Goal: Information Seeking & Learning: Learn about a topic

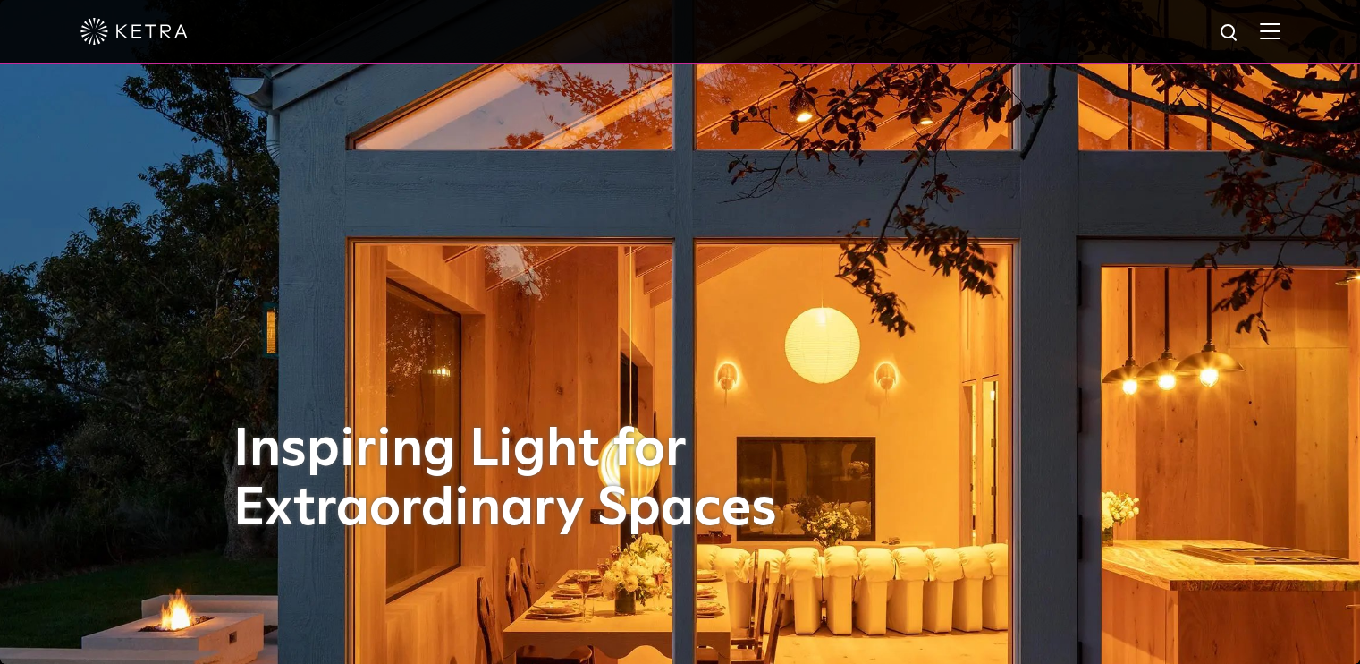
select select "Other"
select select "[GEOGRAPHIC_DATA]"
select select "Other"
select select "[GEOGRAPHIC_DATA]"
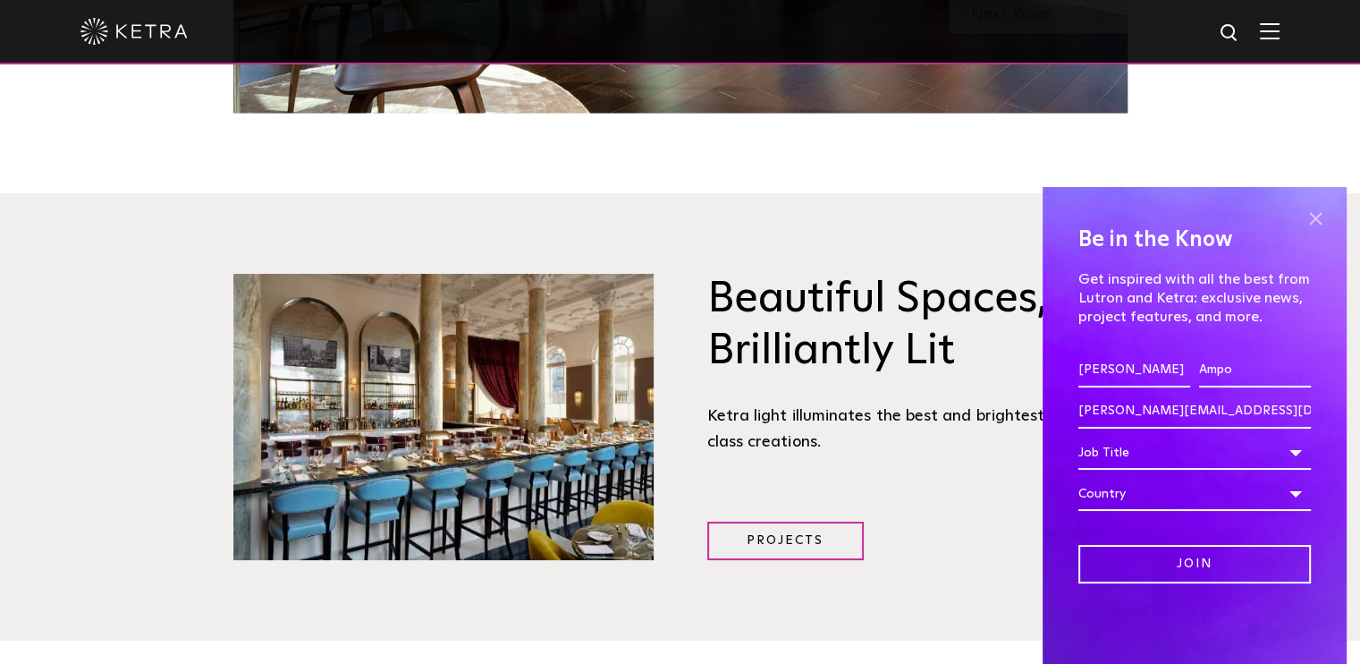
click at [1315, 221] on span at bounding box center [1315, 218] width 27 height 27
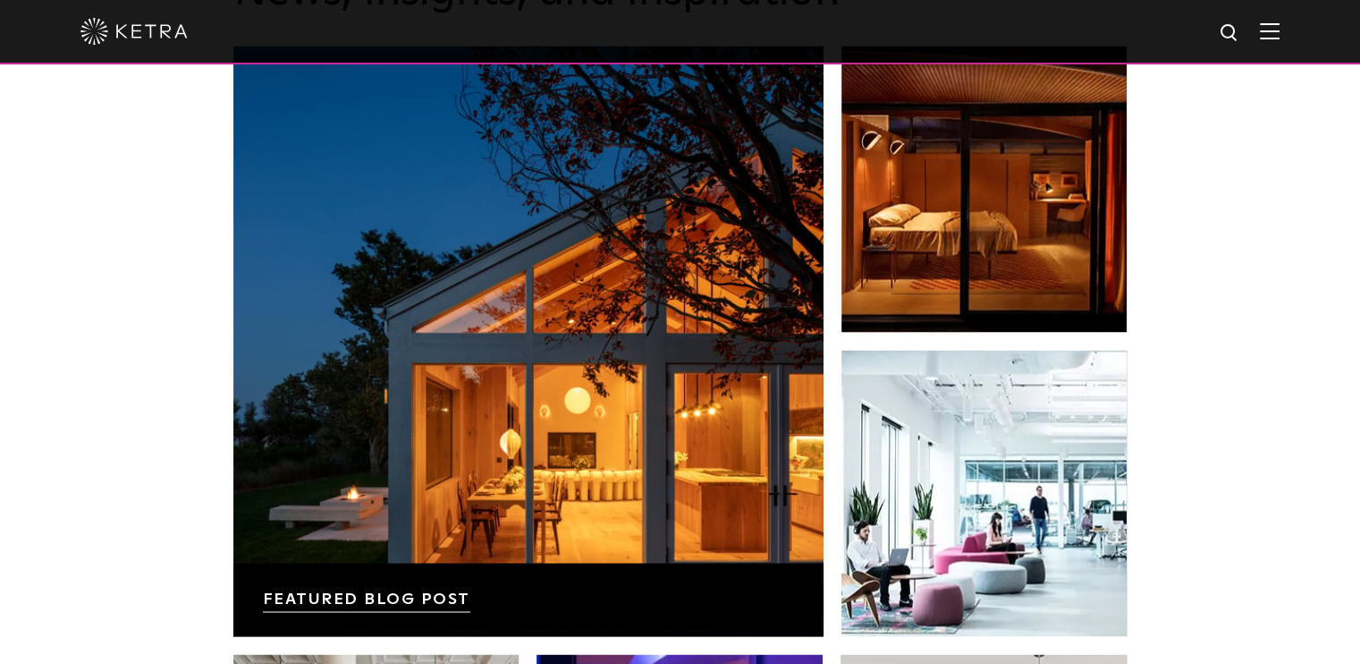
scroll to position [2835, 0]
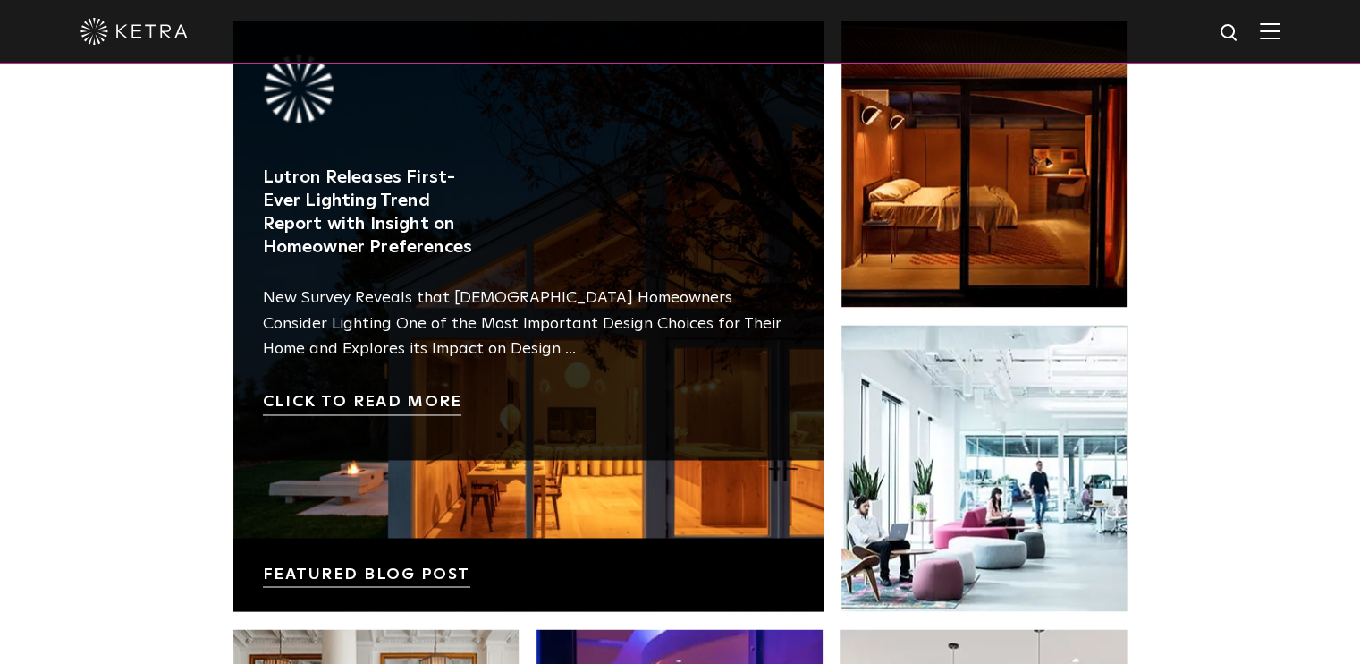
click at [587, 456] on link at bounding box center [528, 316] width 590 height 590
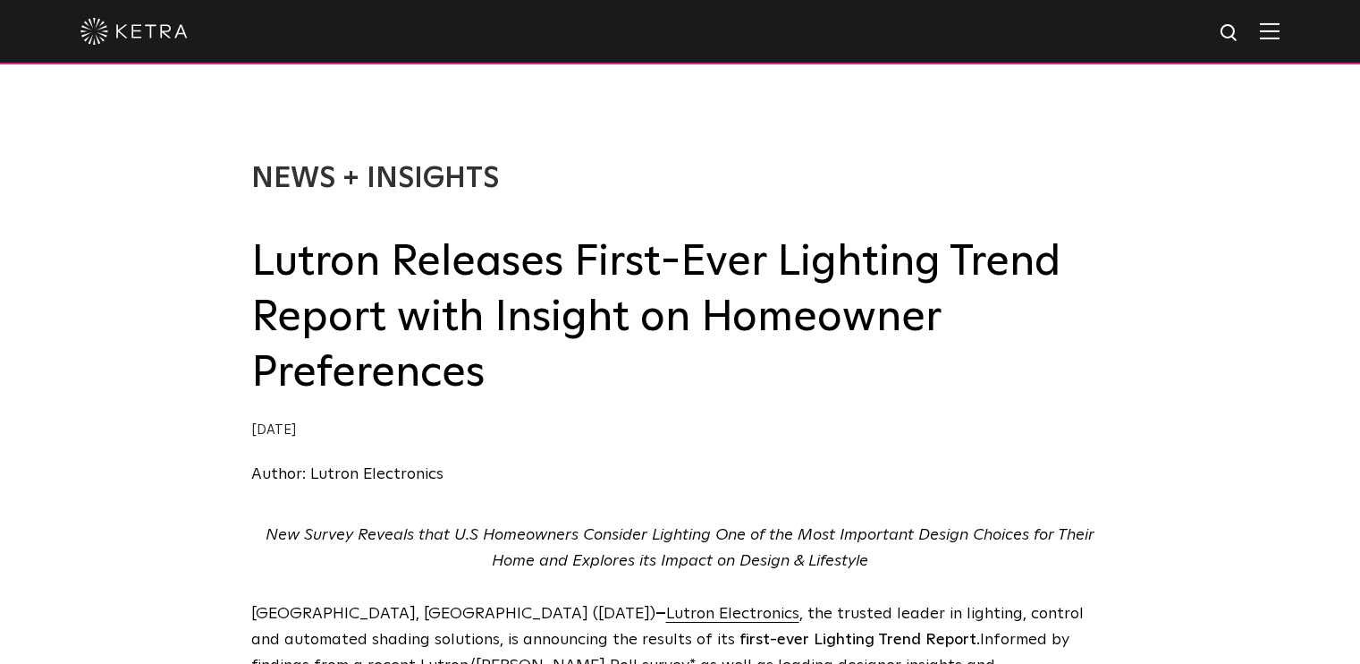
select select "Other"
select select "[GEOGRAPHIC_DATA]"
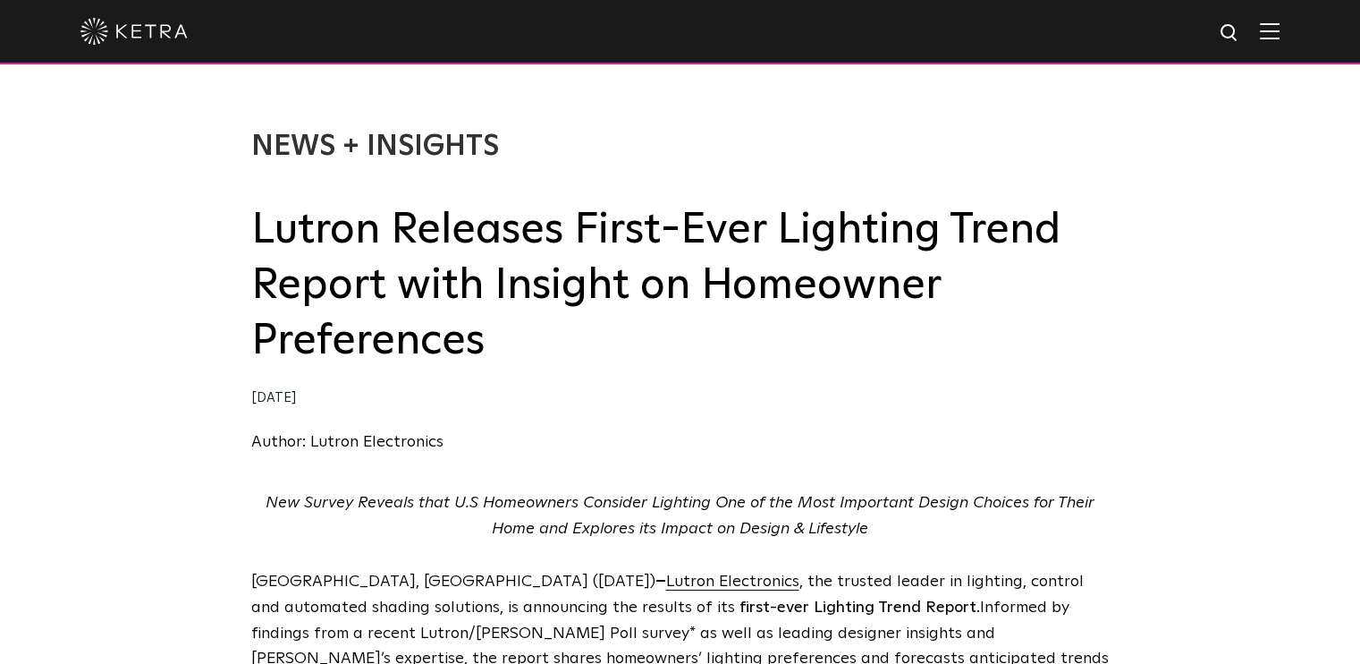
select select "Other"
select select "[GEOGRAPHIC_DATA]"
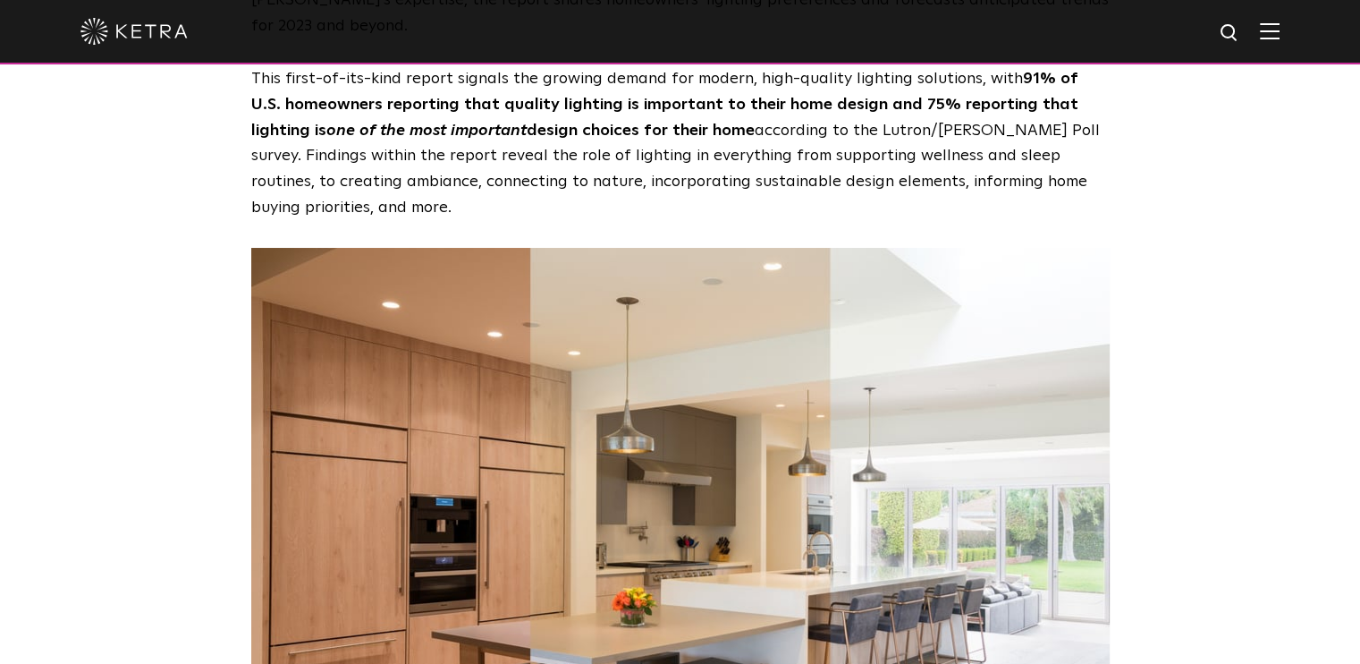
select select "Other"
select select "[GEOGRAPHIC_DATA]"
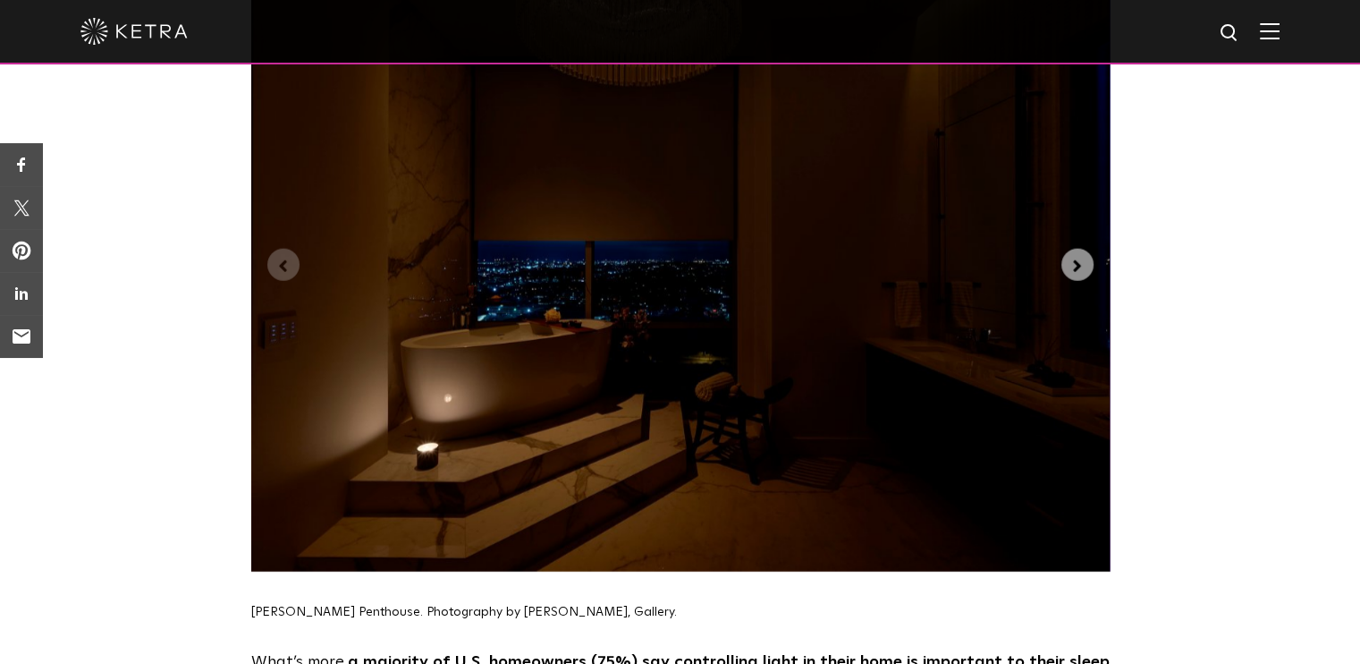
scroll to position [4240, 0]
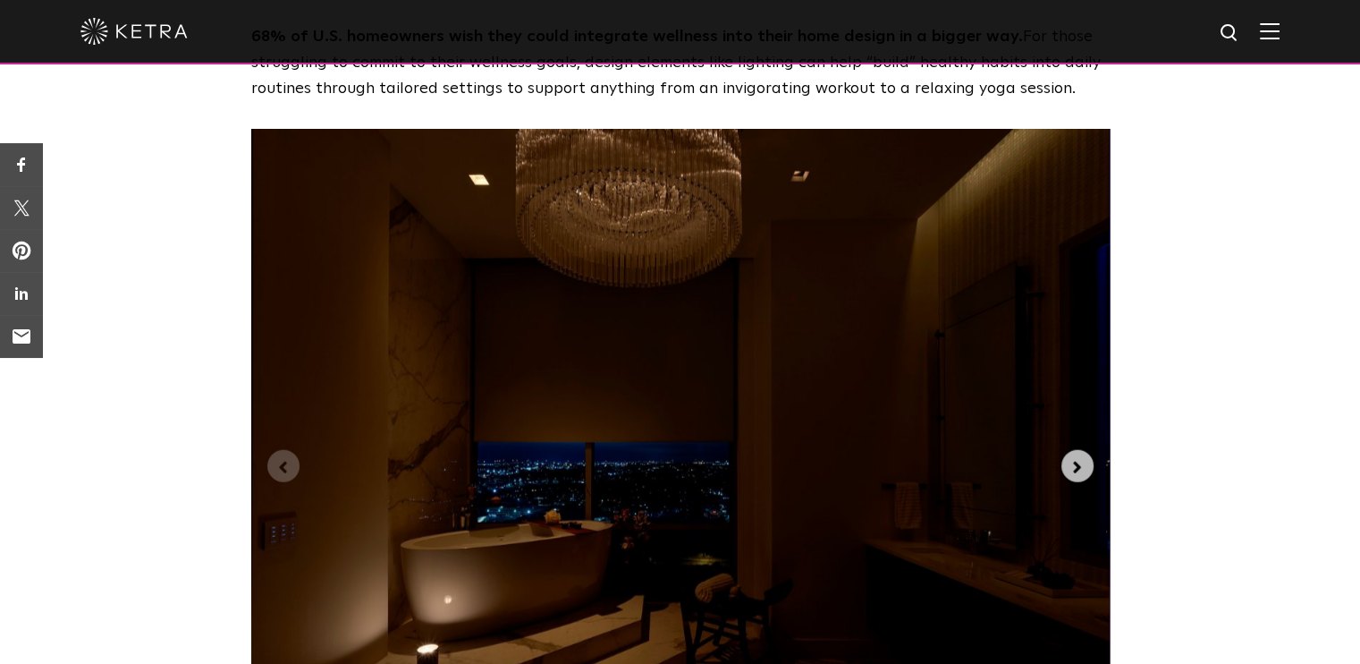
click at [1073, 450] on button "Next slide" at bounding box center [1077, 466] width 32 height 32
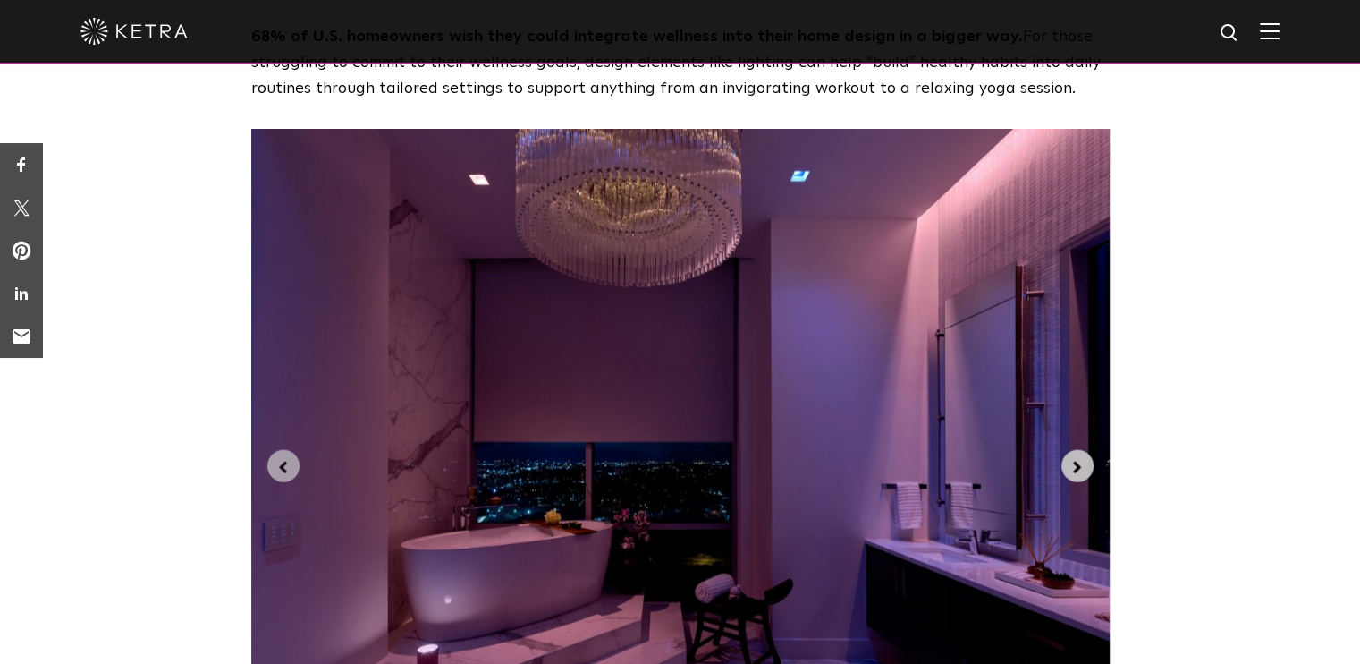
click at [1073, 450] on button "Next slide" at bounding box center [1077, 466] width 32 height 32
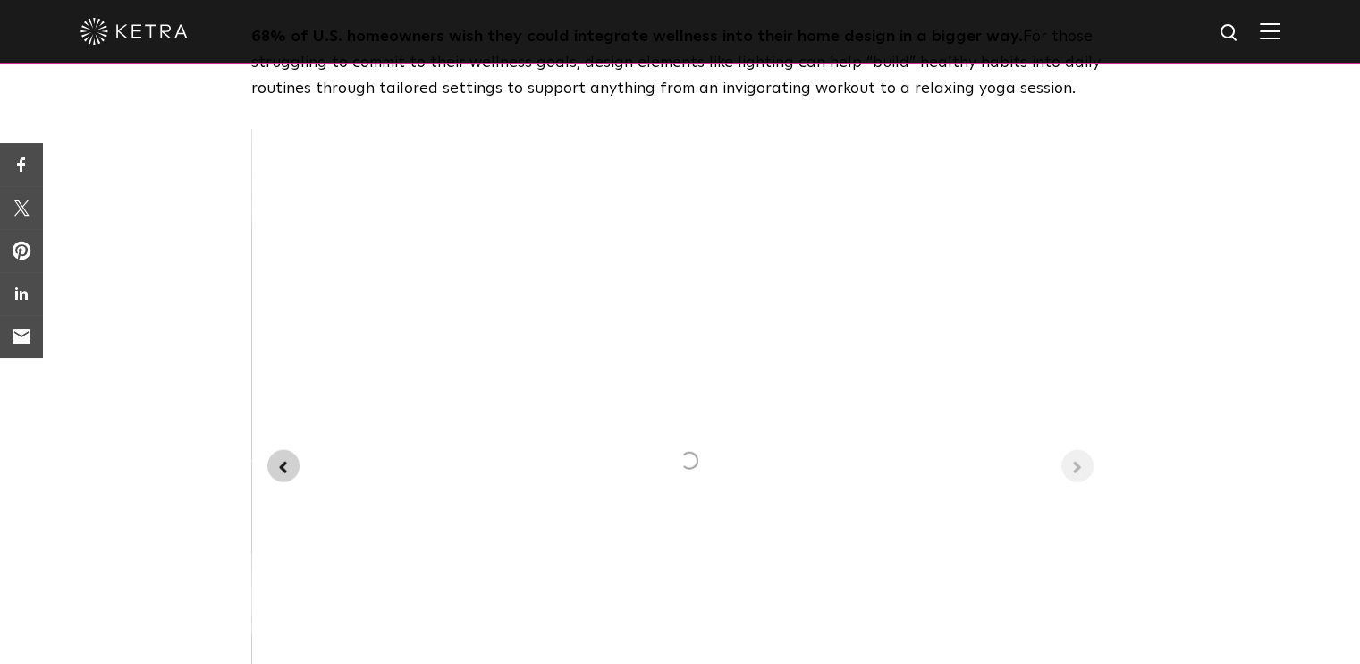
click at [286, 458] on icon "Previous slide" at bounding box center [284, 468] width 20 height 20
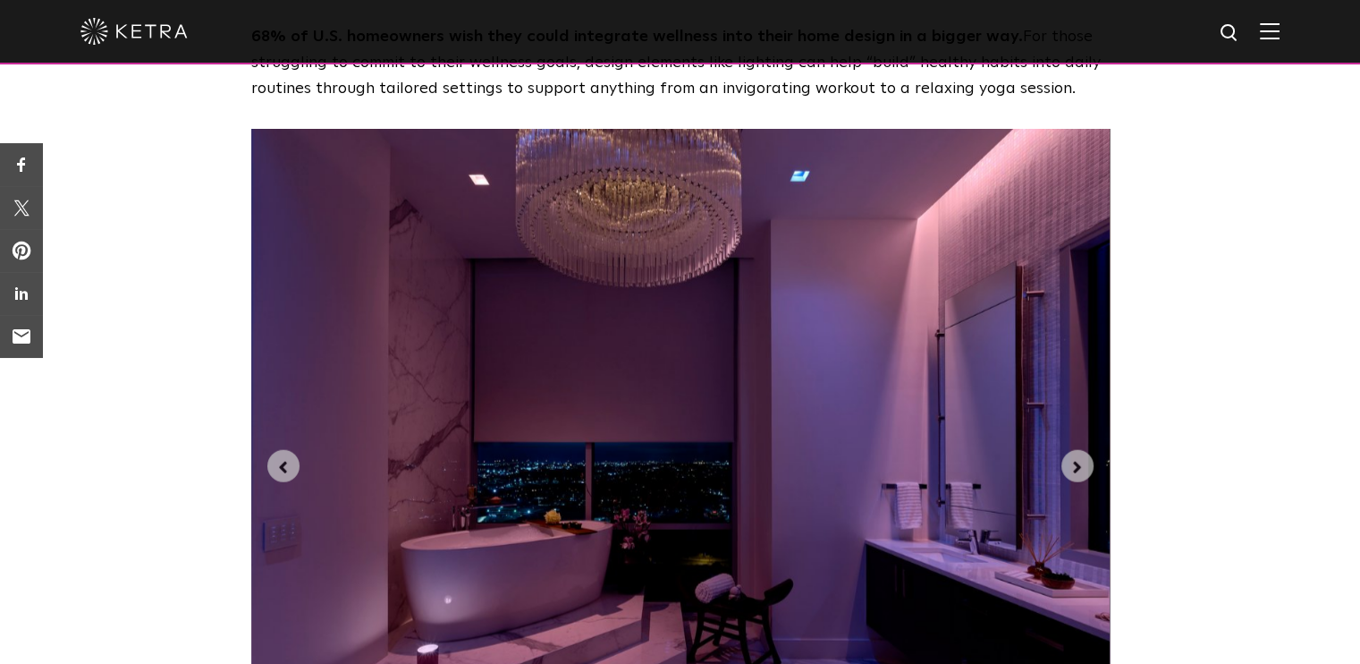
scroll to position [4241, 0]
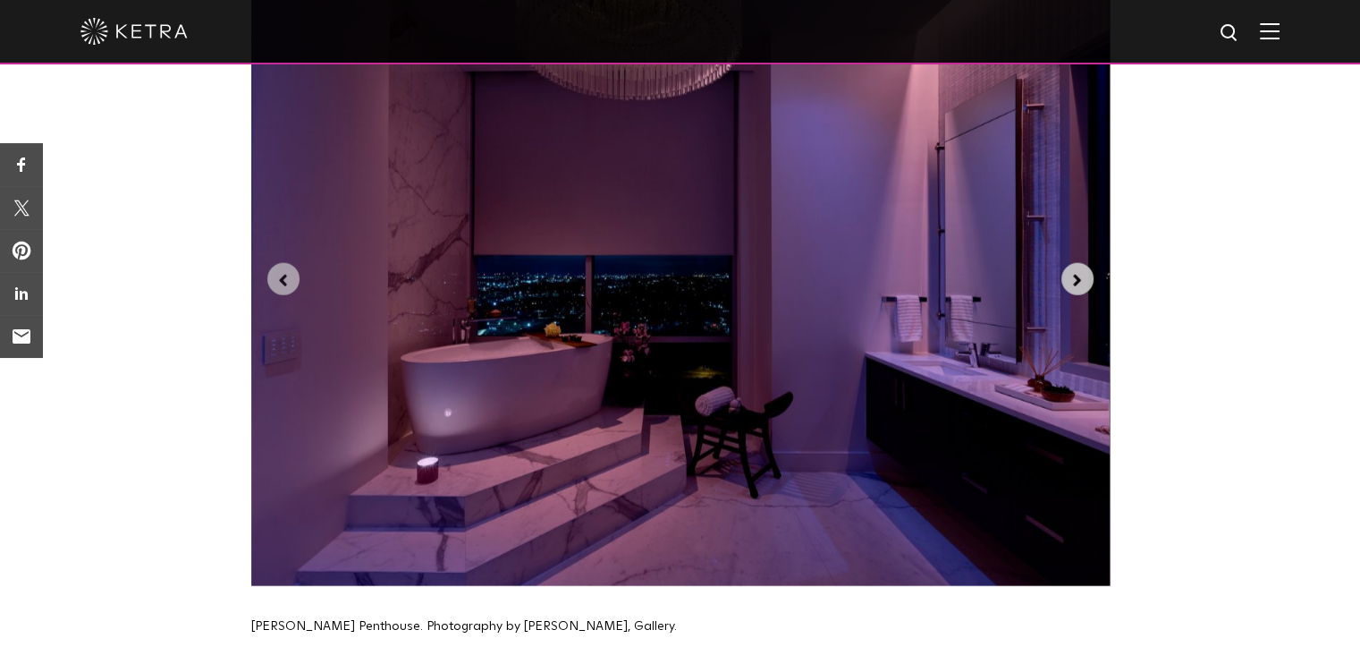
click at [1079, 271] on icon "Next slide" at bounding box center [1078, 281] width 20 height 20
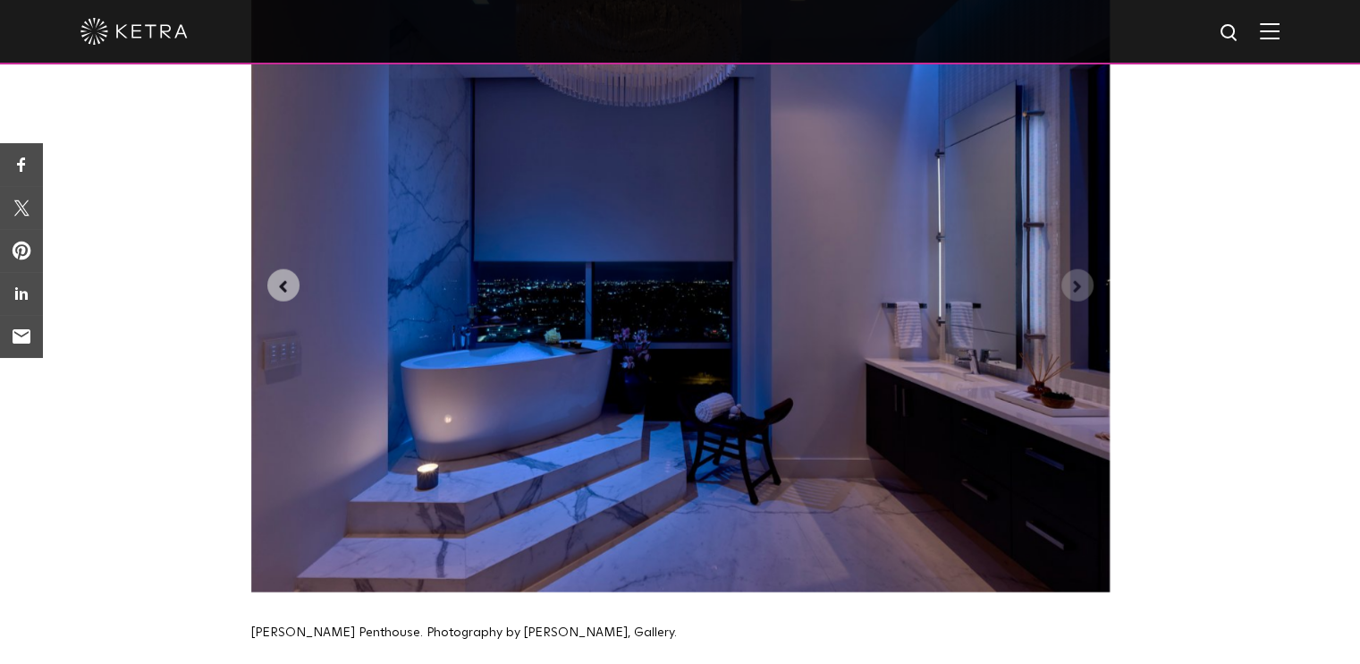
scroll to position [4419, 0]
click at [279, 278] on icon "Previous slide" at bounding box center [284, 288] width 20 height 20
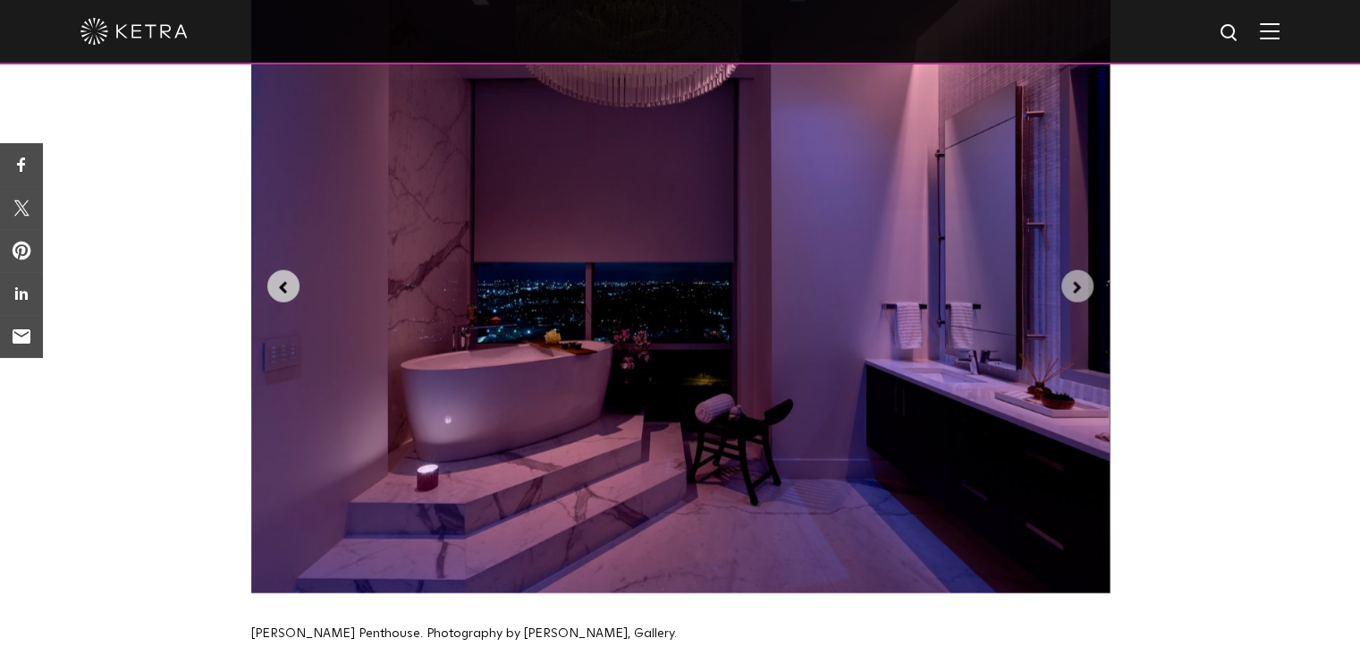
click at [279, 278] on icon "Previous slide" at bounding box center [284, 288] width 20 height 20
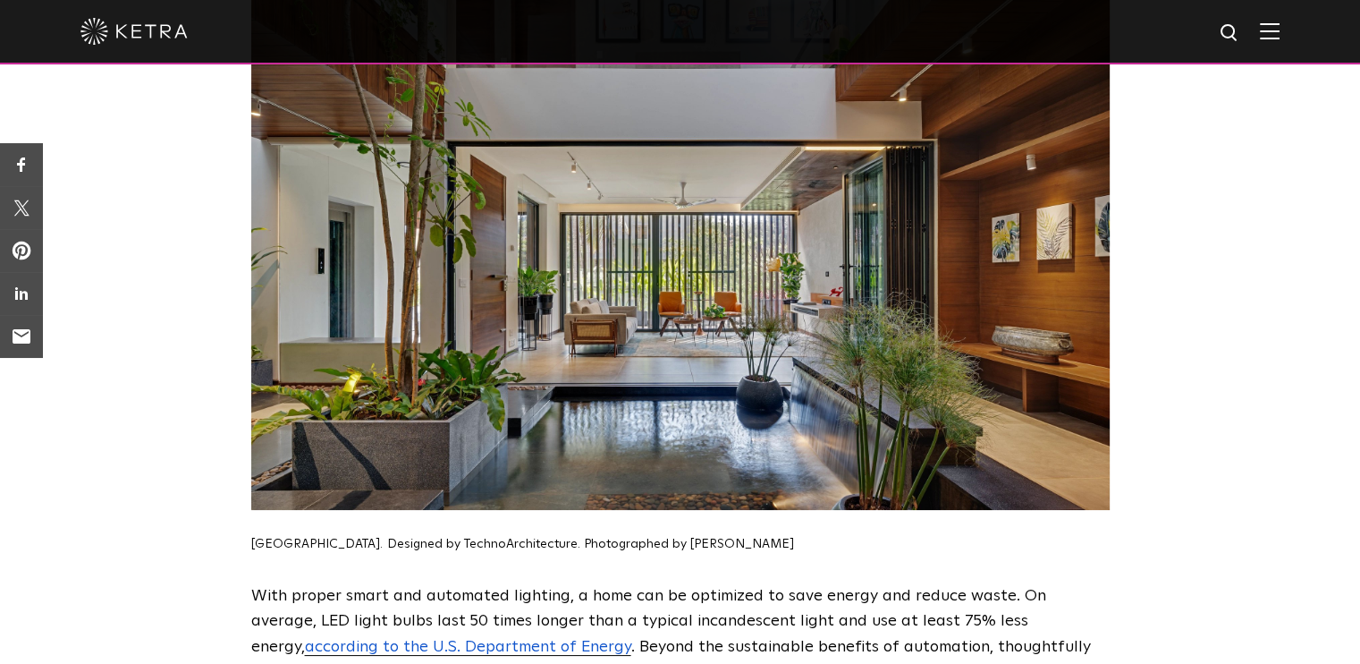
scroll to position [8136, 0]
click at [105, 38] on img at bounding box center [133, 31] width 107 height 27
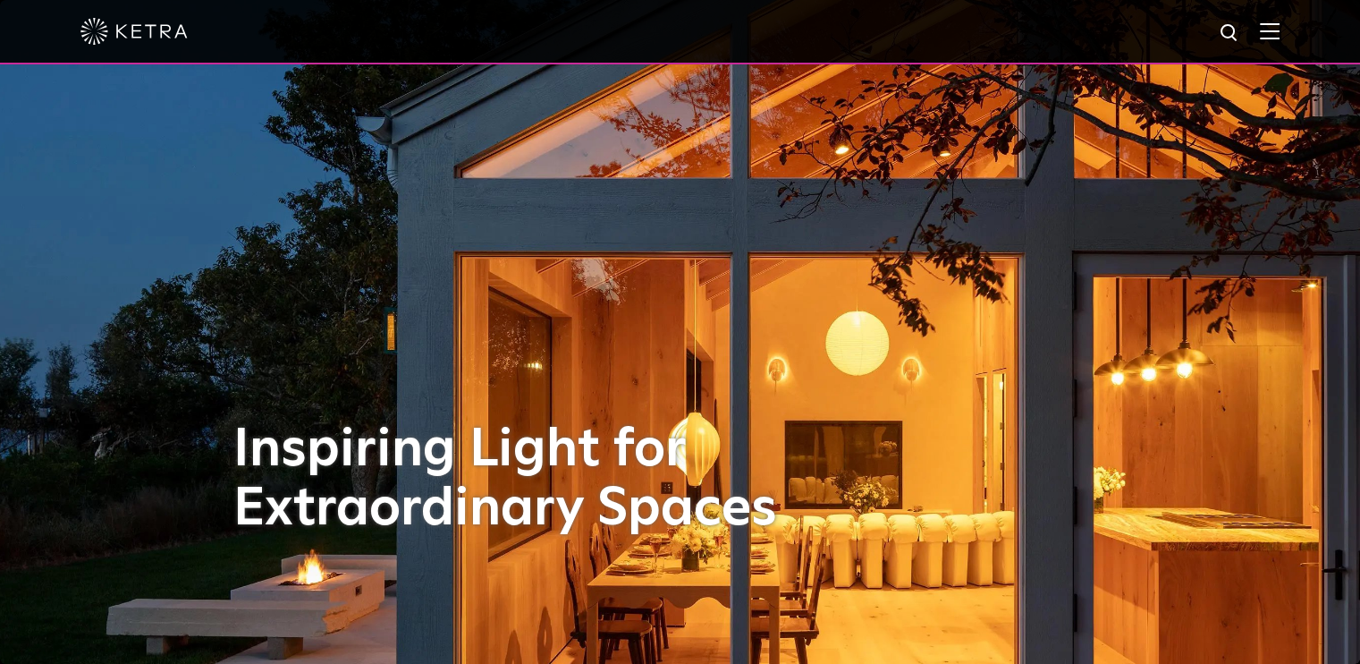
select select "Other"
select select "[GEOGRAPHIC_DATA]"
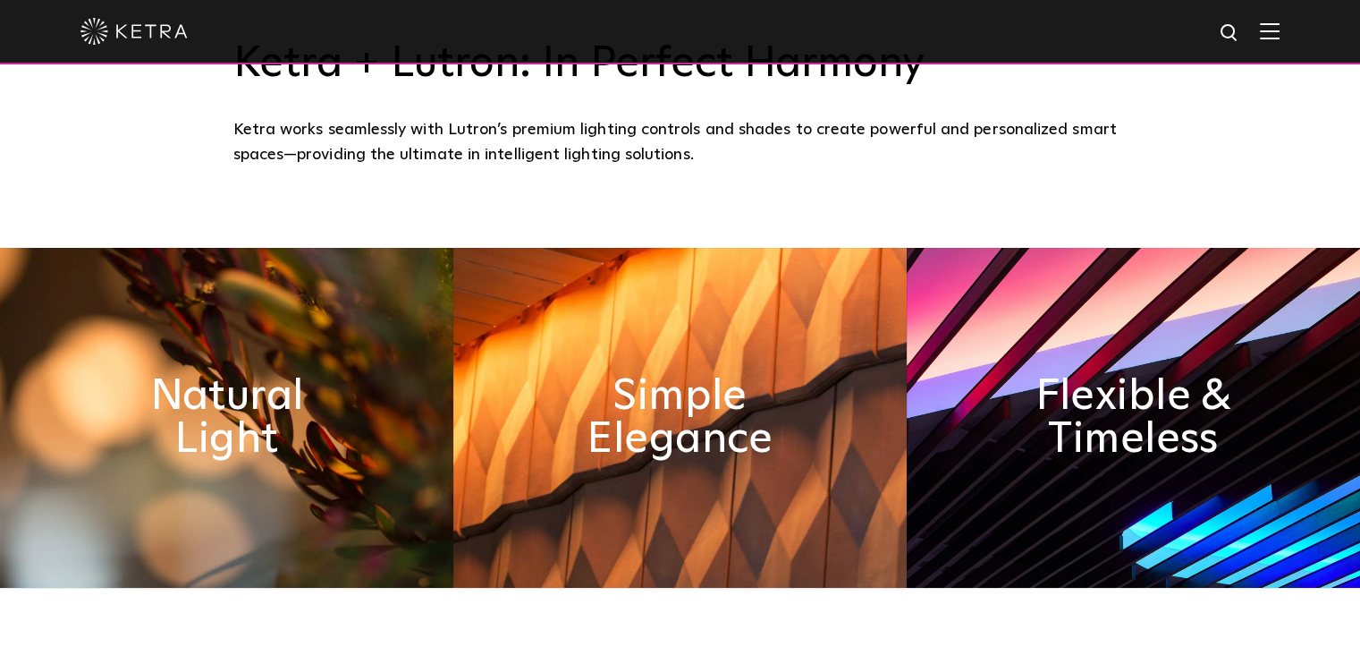
select select "Other"
select select "[GEOGRAPHIC_DATA]"
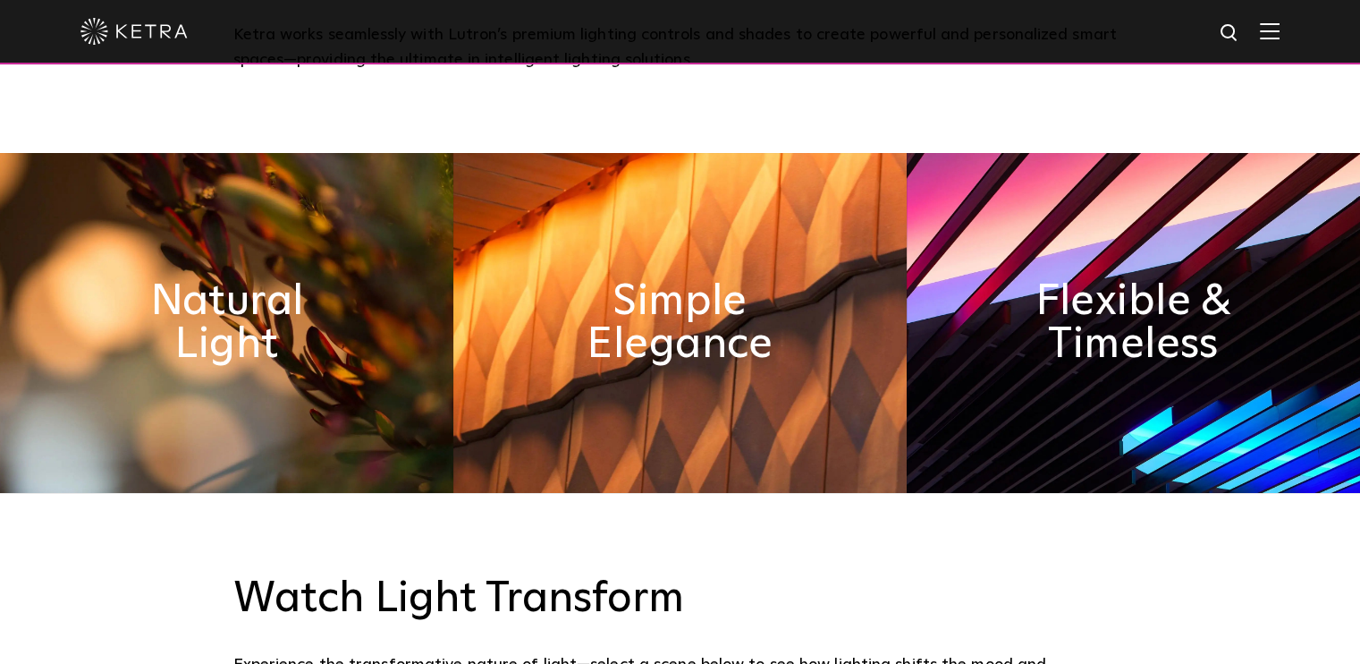
select select "Other"
select select "[GEOGRAPHIC_DATA]"
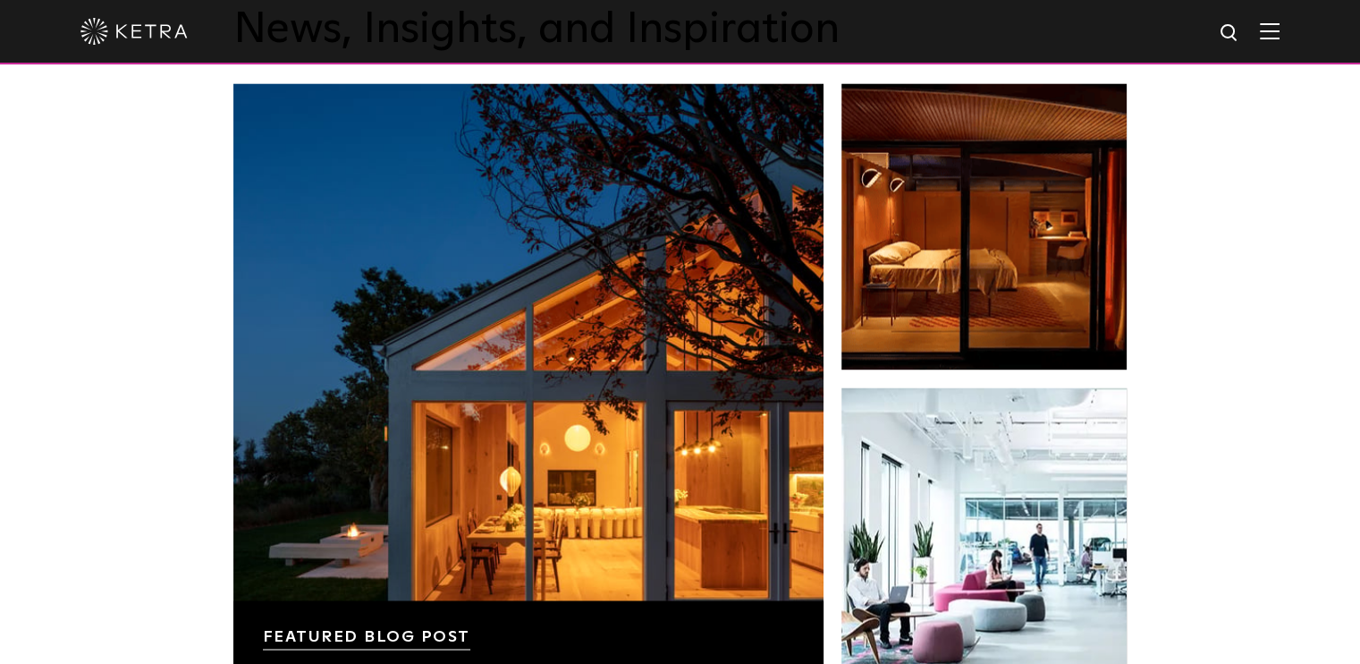
scroll to position [2772, 0]
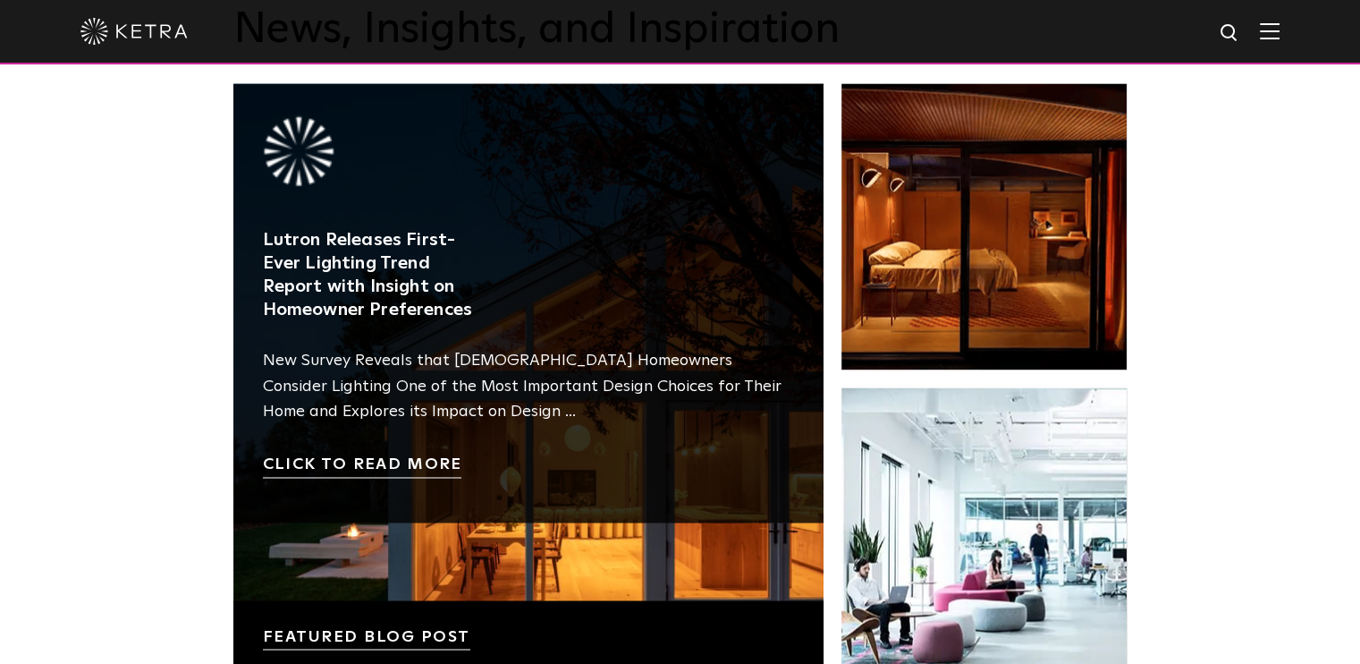
drag, startPoint x: 672, startPoint y: 315, endPoint x: 396, endPoint y: 571, distance: 377.1
